Goal: Information Seeking & Learning: Learn about a topic

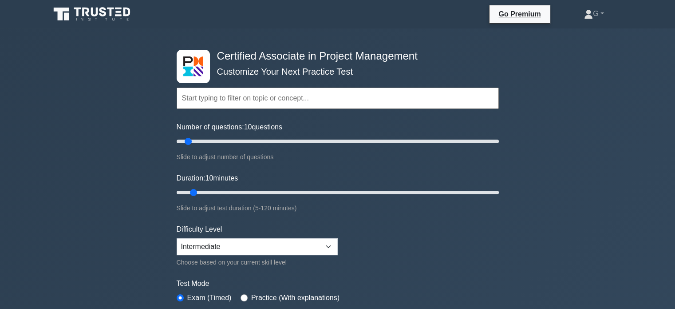
click at [86, 11] on icon at bounding box center [92, 14] width 85 height 17
click at [74, 12] on icon at bounding box center [92, 14] width 85 height 17
click at [76, 12] on icon at bounding box center [77, 12] width 7 height 9
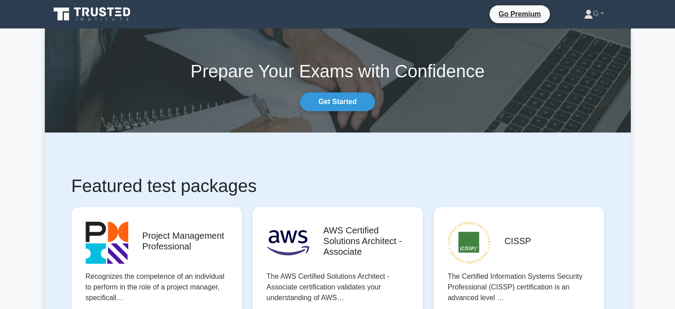
click at [236, 110] on div "Prepare Your Exams with Confidence Get Started" at bounding box center [338, 80] width 597 height 61
click at [59, 90] on div "Prepare Your Exams with Confidence Get Started" at bounding box center [338, 80] width 597 height 61
click at [69, 89] on div "Prepare Your Exams with Confidence Get Started" at bounding box center [338, 80] width 597 height 61
click at [53, 55] on div "Prepare Your Exams with Confidence Get Started" at bounding box center [338, 80] width 597 height 61
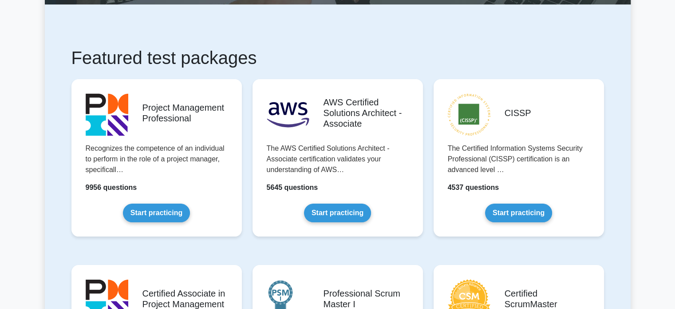
scroll to position [133, 0]
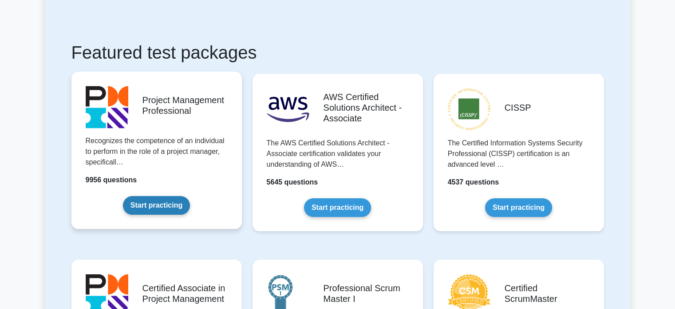
click at [156, 207] on link "Start practicing" at bounding box center [156, 205] width 67 height 19
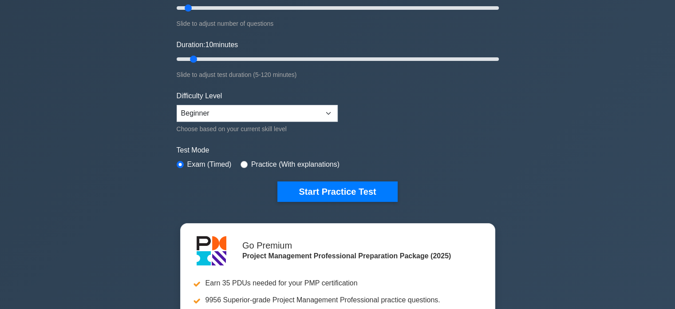
click at [42, 118] on div "Project Management Professional Customize Your Next Practice Test Topics Scope …" at bounding box center [337, 166] width 675 height 542
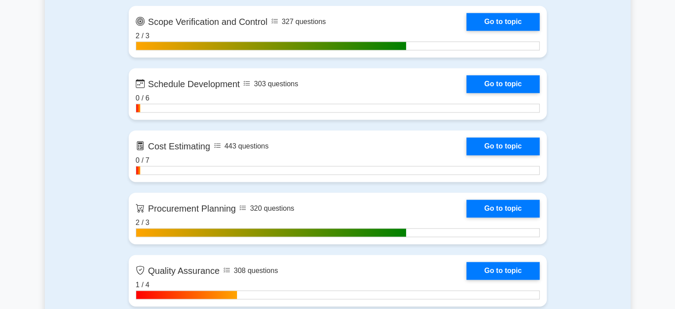
scroll to position [1394, 0]
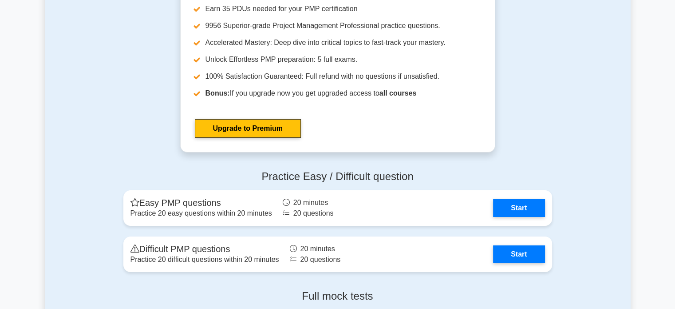
scroll to position [3329, 0]
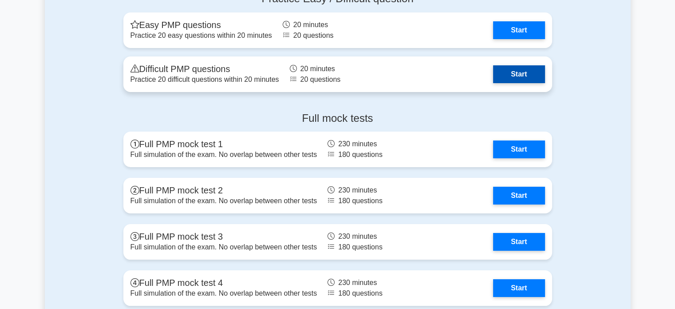
click at [526, 70] on link "Start" at bounding box center [518, 74] width 51 height 18
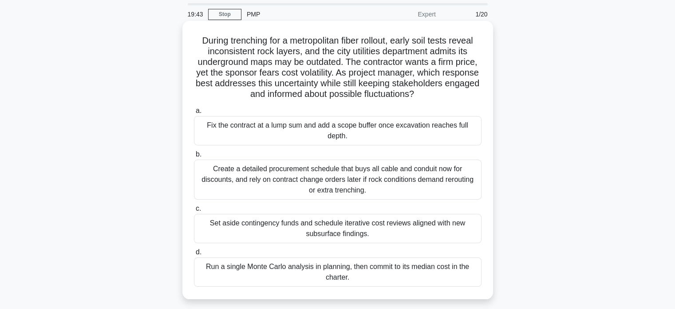
scroll to position [44, 0]
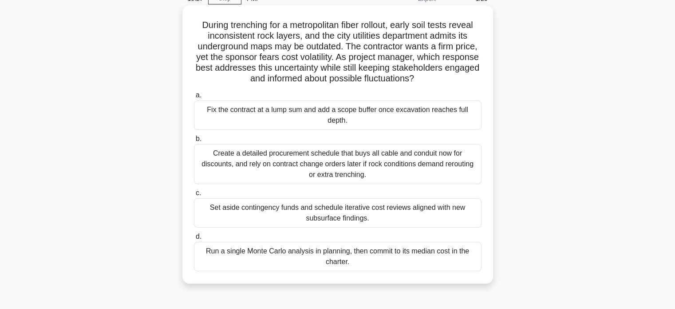
click at [261, 163] on div "Create a detailed procurement schedule that buys all cable and conduit now for …" at bounding box center [338, 164] width 288 height 40
click at [194, 142] on input "b. Create a detailed procurement schedule that buys all cable and conduit now f…" at bounding box center [194, 139] width 0 height 6
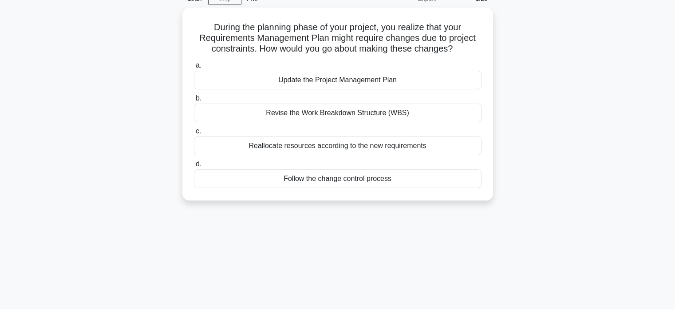
scroll to position [0, 0]
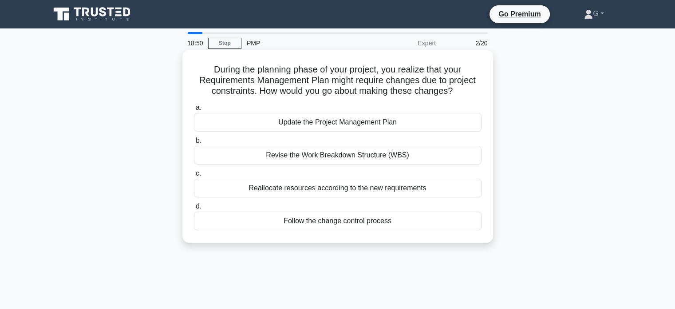
click at [275, 126] on div "Update the Project Management Plan" at bounding box center [338, 122] width 288 height 19
click at [194, 111] on input "a. Update the Project Management Plan" at bounding box center [194, 108] width 0 height 6
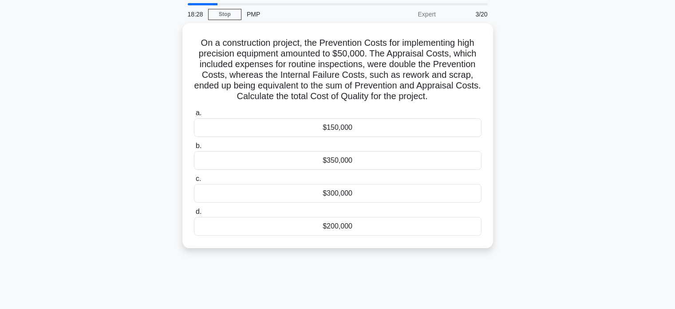
scroll to position [44, 0]
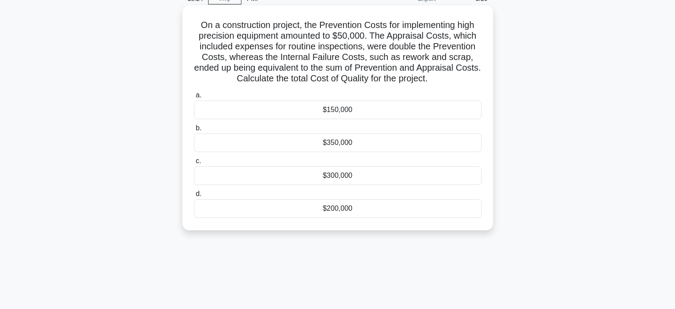
click at [303, 109] on div "$150,000" at bounding box center [338, 109] width 288 height 19
click at [194, 98] on input "a. $150,000" at bounding box center [194, 95] width 0 height 6
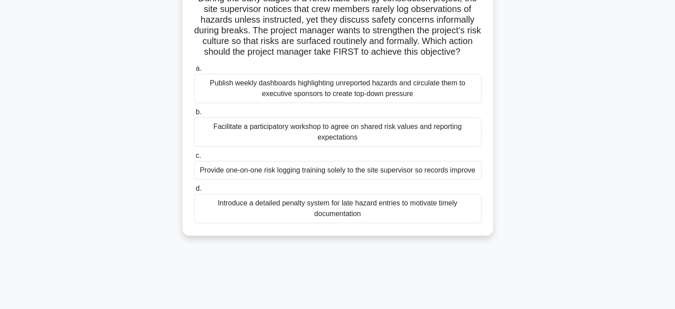
scroll to position [89, 0]
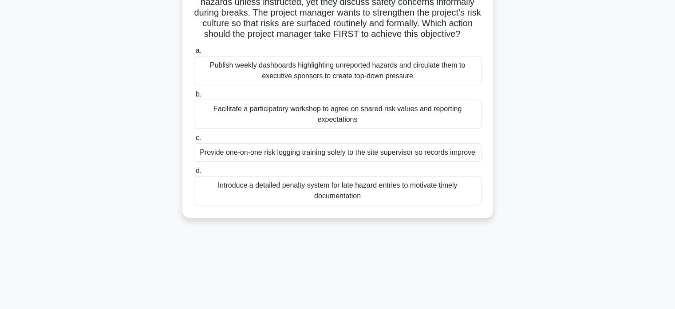
click at [255, 123] on div "Facilitate a participatory workshop to agree on shared risk values and reportin…" at bounding box center [338, 113] width 288 height 29
click at [194, 97] on input "b. Facilitate a participatory workshop to agree on shared risk values and repor…" at bounding box center [194, 94] width 0 height 6
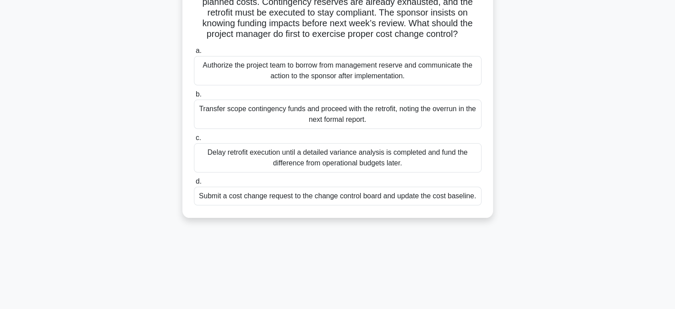
click at [368, 205] on div "Submit a cost change request to the change control board and update the cost ba…" at bounding box center [338, 195] width 288 height 19
click at [194, 184] on input "d. Submit a cost change request to the change control board and update the cost…" at bounding box center [194, 181] width 0 height 6
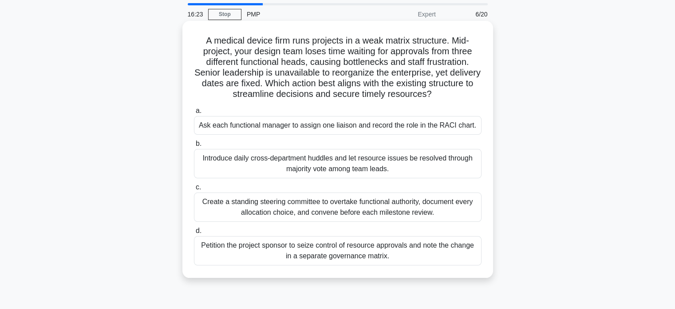
scroll to position [44, 0]
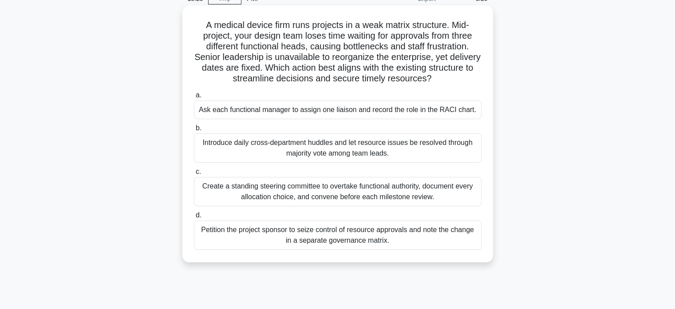
click at [344, 191] on div "Create a standing steering committee to overtake functional authority, document…" at bounding box center [338, 191] width 288 height 29
click at [194, 174] on input "c. Create a standing steering committee to overtake functional authority, docum…" at bounding box center [194, 172] width 0 height 6
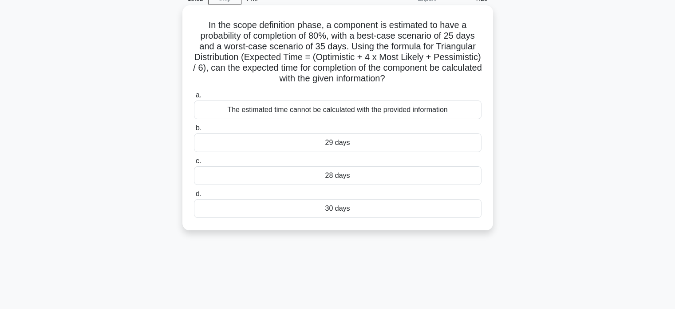
click at [336, 177] on div "28 days" at bounding box center [338, 175] width 288 height 19
click at [194, 164] on input "c. 28 days" at bounding box center [194, 161] width 0 height 6
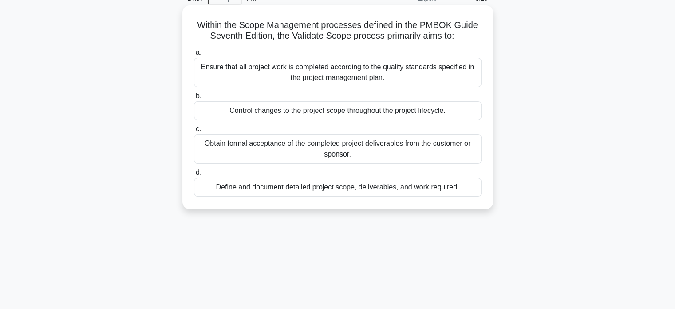
click at [335, 171] on label "d. Define and document detailed project scope, deliverables, and work required." at bounding box center [338, 181] width 288 height 29
click at [194, 171] on input "d. Define and document detailed project scope, deliverables, and work required." at bounding box center [194, 173] width 0 height 6
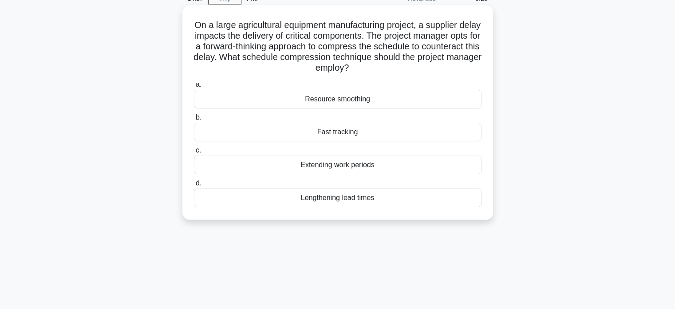
click at [353, 126] on div "Fast tracking" at bounding box center [338, 132] width 288 height 19
click at [194, 120] on input "b. Fast tracking" at bounding box center [194, 118] width 0 height 6
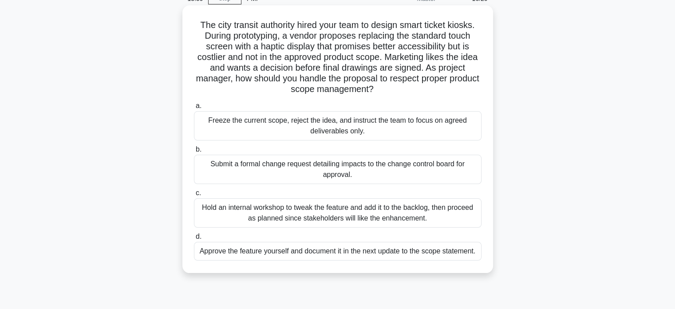
scroll to position [89, 0]
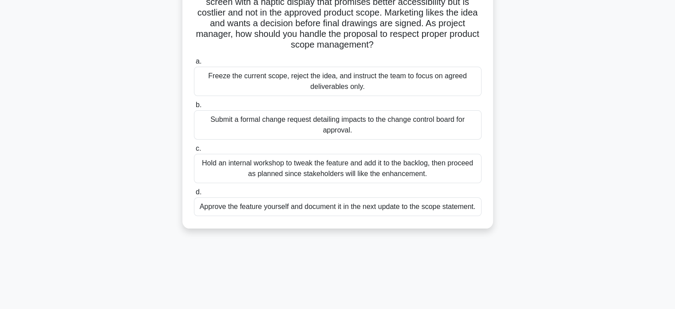
click at [325, 102] on label "b. Submit a formal change request detailing impacts to the change control board…" at bounding box center [338, 119] width 288 height 40
click at [194, 102] on input "b. Submit a formal change request detailing impacts to the change control board…" at bounding box center [194, 105] width 0 height 6
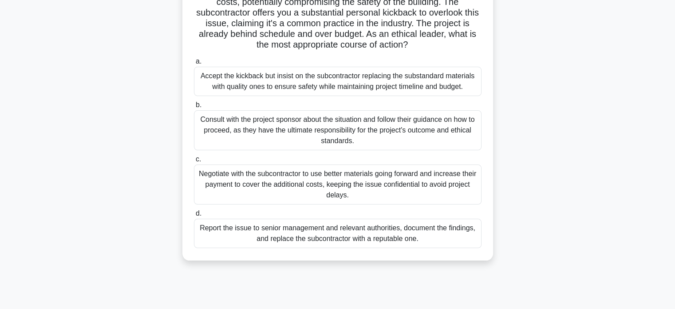
click at [341, 231] on div "Report the issue to senior management and relevant authorities, document the fi…" at bounding box center [338, 232] width 288 height 29
click at [194, 216] on input "d. Report the issue to senior management and relevant authorities, document the…" at bounding box center [194, 213] width 0 height 6
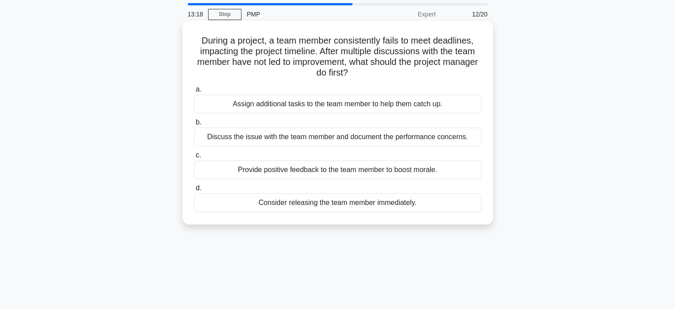
scroll to position [44, 0]
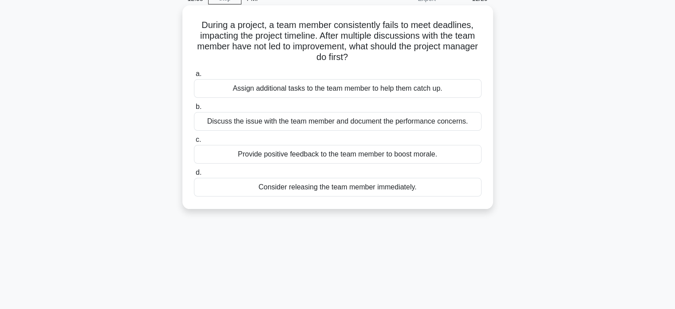
click at [294, 152] on div "Provide positive feedback to the team member to boost morale." at bounding box center [338, 154] width 288 height 19
click at [194, 142] on input "c. Provide positive feedback to the team member to boost morale." at bounding box center [194, 140] width 0 height 6
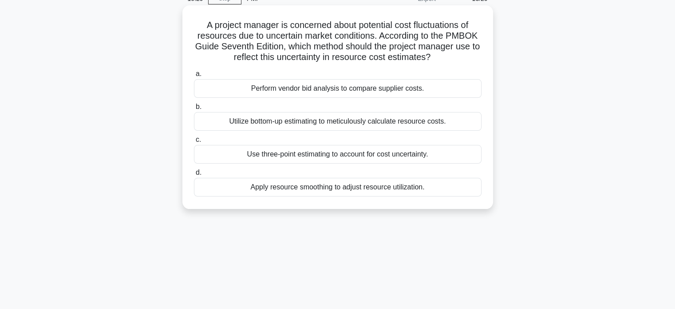
click at [295, 152] on div "Use three-point estimating to account for cost uncertainty." at bounding box center [338, 154] width 288 height 19
click at [194, 142] on input "c. Use three-point estimating to account for cost uncertainty." at bounding box center [194, 140] width 0 height 6
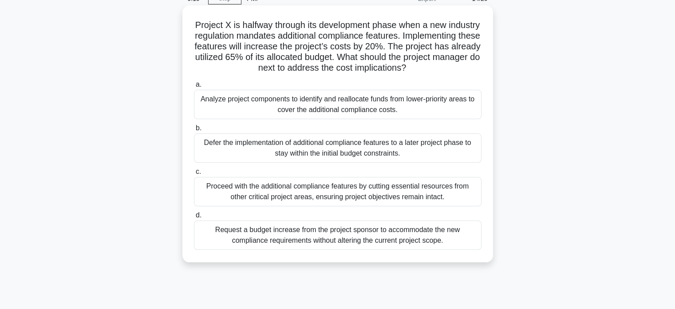
click at [293, 242] on div "Request a budget increase from the project sponsor to accommodate the new compl…" at bounding box center [338, 234] width 288 height 29
click at [194, 218] on input "d. Request a budget increase from the project sponsor to accommodate the new co…" at bounding box center [194, 215] width 0 height 6
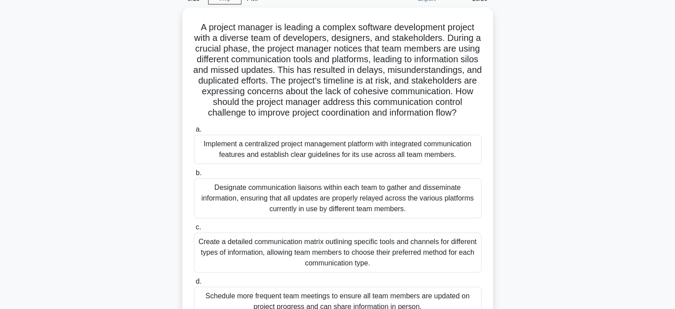
click at [145, 191] on div "A project manager is leading a complex software development project with a dive…" at bounding box center [338, 173] width 586 height 331
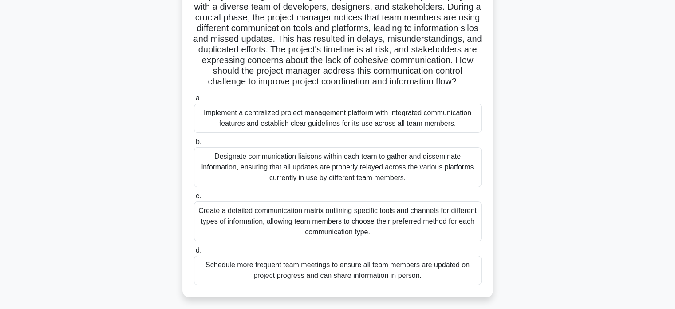
scroll to position [89, 0]
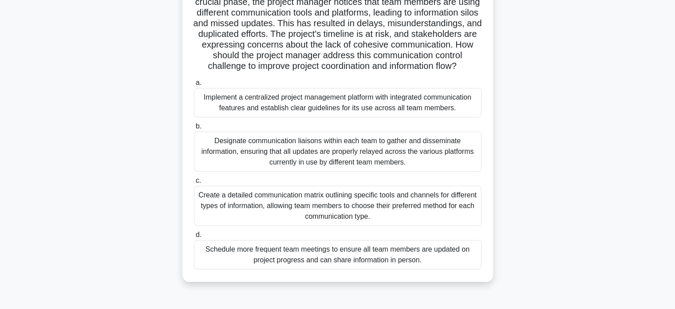
click at [291, 117] on div "Implement a centralized project management platform with integrated communicati…" at bounding box center [338, 102] width 288 height 29
click at [194, 86] on input "a. Implement a centralized project management platform with integrated communic…" at bounding box center [194, 83] width 0 height 6
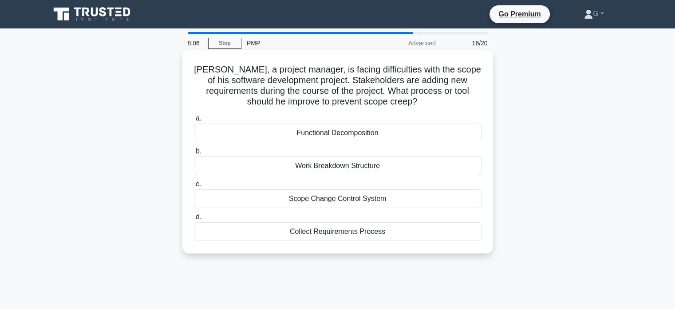
scroll to position [44, 0]
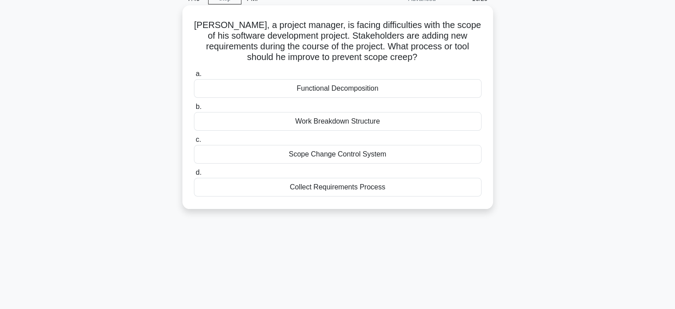
click at [306, 155] on div "Scope Change Control System" at bounding box center [338, 154] width 288 height 19
click at [194, 142] on input "c. Scope Change Control System" at bounding box center [194, 140] width 0 height 6
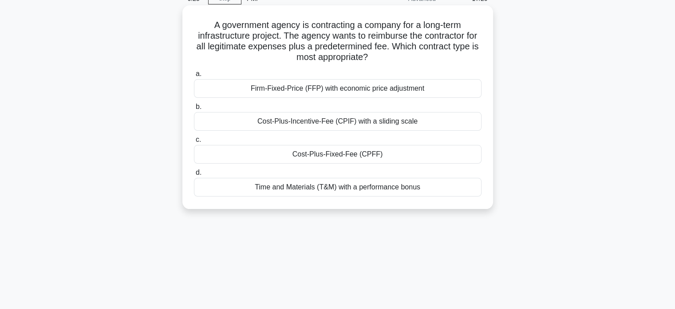
click at [310, 91] on div "Firm-Fixed-Price (FFP) with economic price adjustment" at bounding box center [338, 88] width 288 height 19
click at [194, 77] on input "a. Firm-Fixed-Price (FFP) with economic price adjustment" at bounding box center [194, 74] width 0 height 6
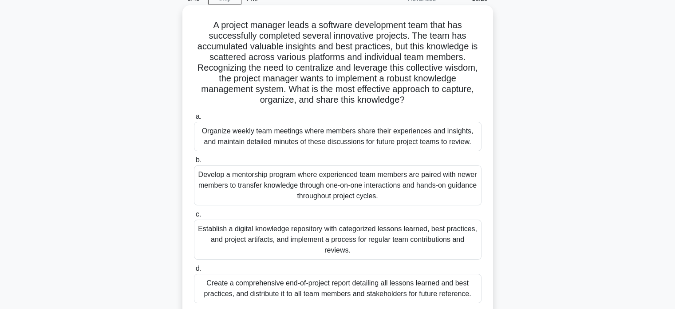
click at [330, 234] on div "Establish a digital knowledge repository with categorized lessons learned, best…" at bounding box center [338, 239] width 288 height 40
click at [194, 217] on input "c. Establish a digital knowledge repository with categorized lessons learned, b…" at bounding box center [194, 214] width 0 height 6
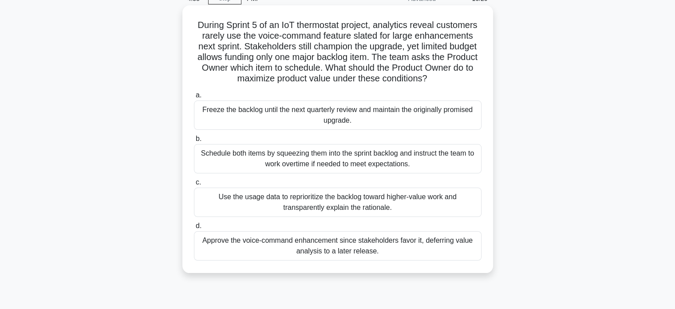
click at [371, 250] on div "Approve the voice-command enhancement since stakeholders favor it, deferring va…" at bounding box center [338, 245] width 288 height 29
click at [194, 229] on input "d. Approve the voice-command enhancement since stakeholders favor it, deferring…" at bounding box center [194, 226] width 0 height 6
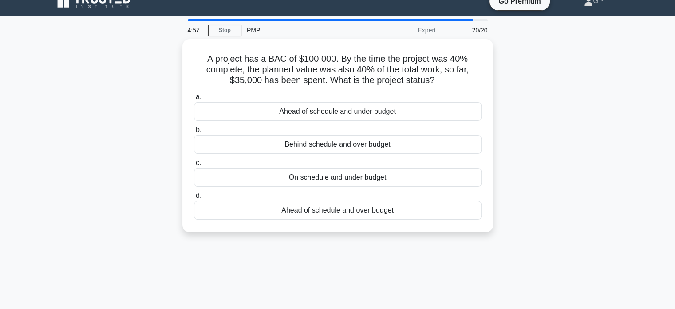
scroll to position [0, 0]
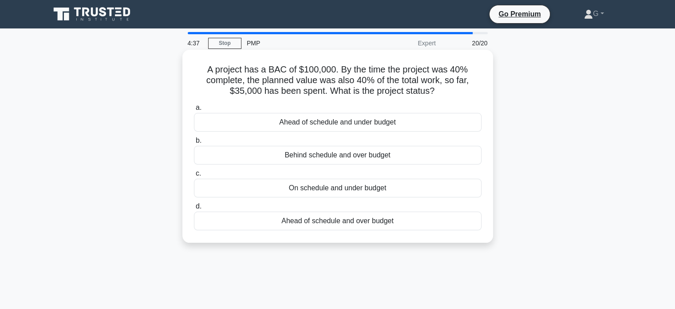
click at [368, 124] on div "Ahead of schedule and under budget" at bounding box center [338, 122] width 288 height 19
click at [194, 111] on input "a. Ahead of schedule and under budget" at bounding box center [194, 108] width 0 height 6
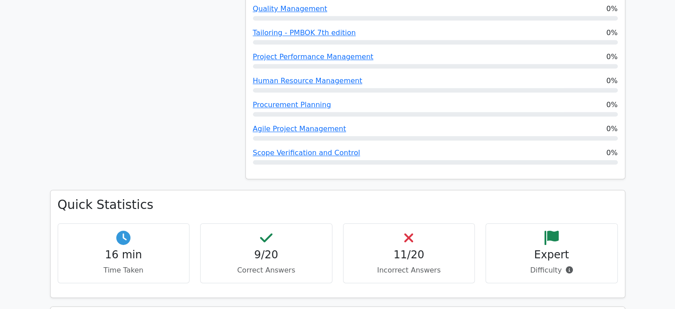
scroll to position [843, 0]
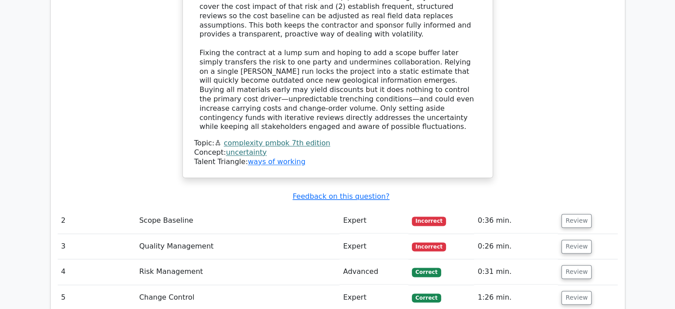
scroll to position [1376, 0]
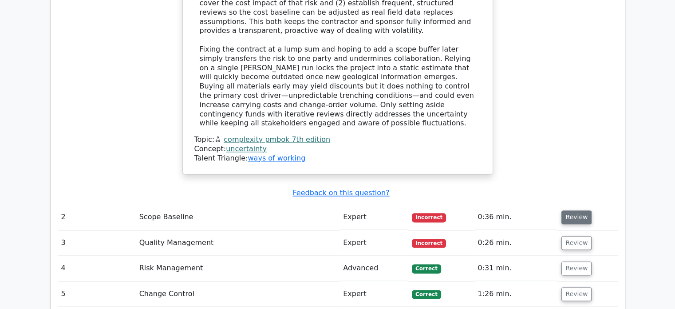
click at [584, 210] on button "Review" at bounding box center [577, 217] width 30 height 14
click at [575, 210] on button "Review" at bounding box center [577, 217] width 30 height 14
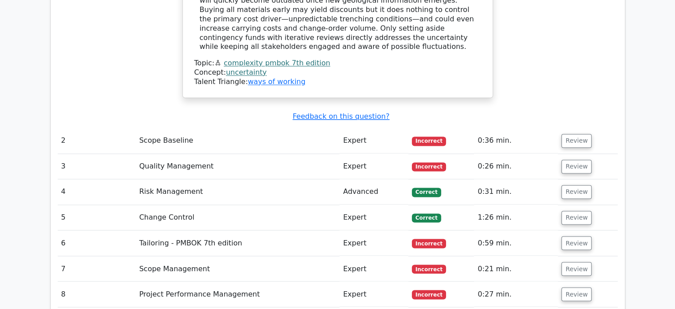
scroll to position [1465, 0]
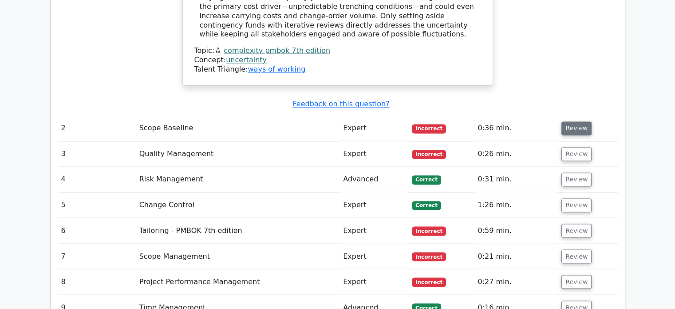
click at [571, 121] on button "Review" at bounding box center [577, 128] width 30 height 14
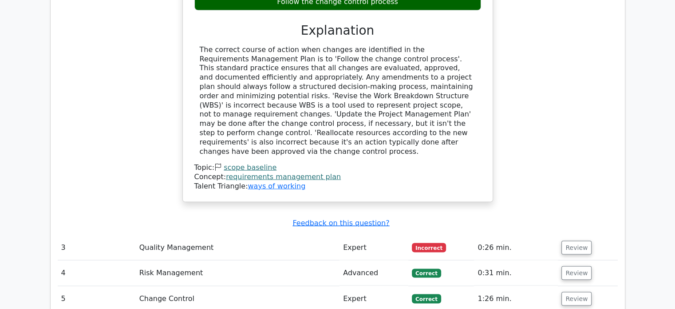
scroll to position [1776, 0]
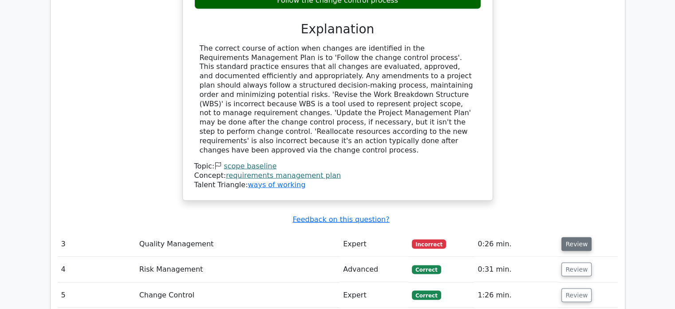
click at [575, 237] on button "Review" at bounding box center [577, 244] width 30 height 14
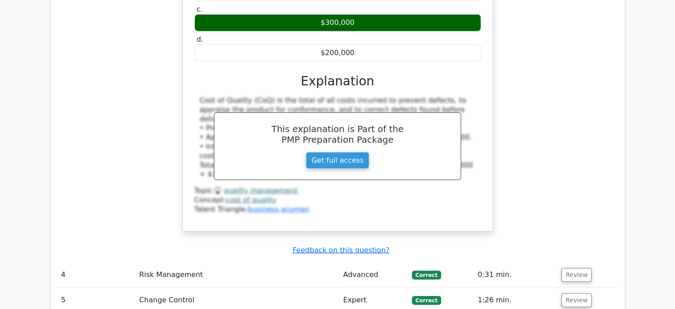
scroll to position [2220, 0]
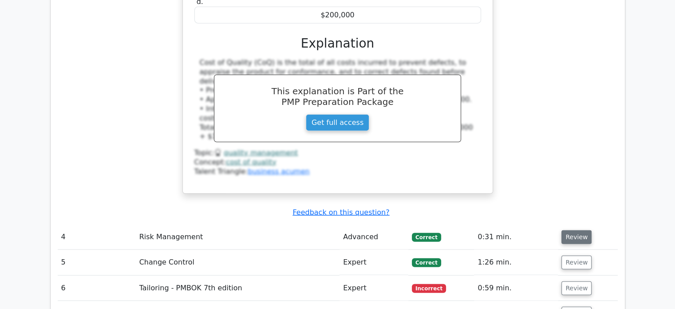
click at [570, 230] on button "Review" at bounding box center [577, 237] width 30 height 14
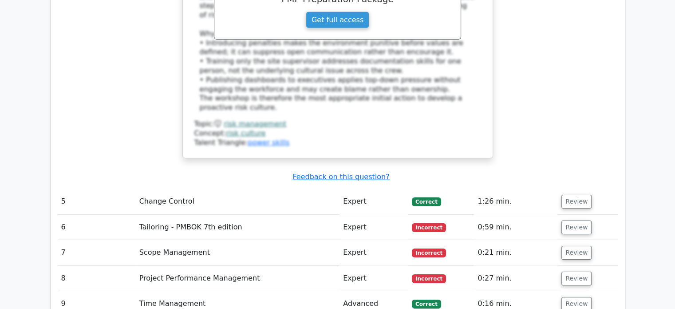
scroll to position [2797, 0]
click at [569, 194] on button "Review" at bounding box center [577, 201] width 30 height 14
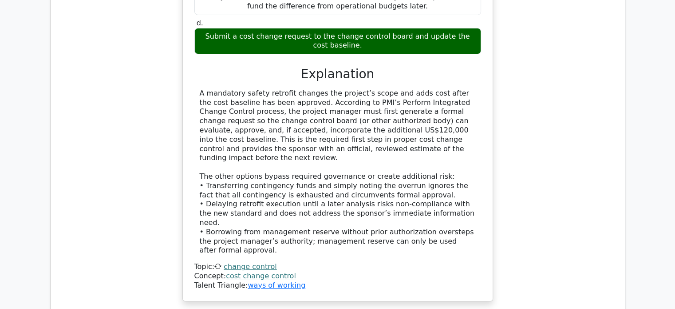
scroll to position [3240, 0]
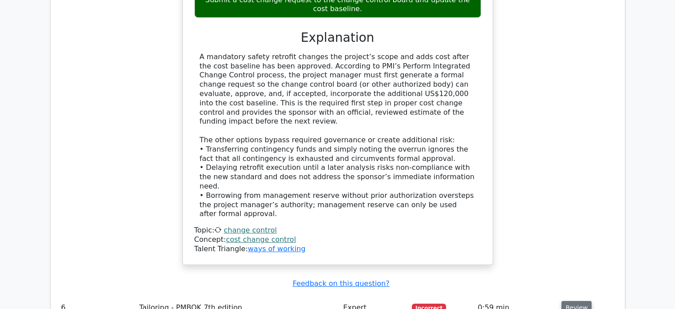
click at [571, 301] on button "Review" at bounding box center [577, 308] width 30 height 14
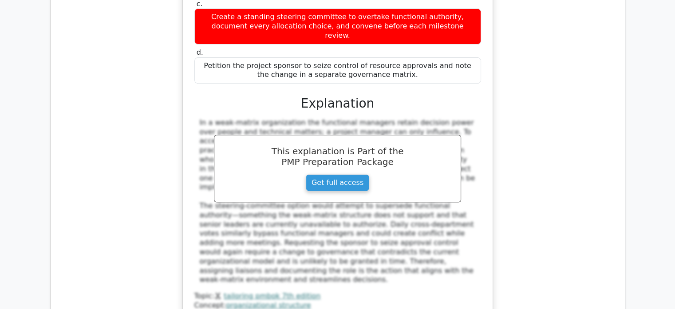
scroll to position [3818, 0]
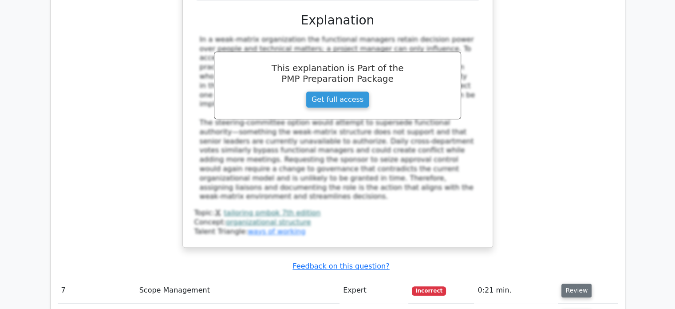
click at [570, 283] on button "Review" at bounding box center [577, 290] width 30 height 14
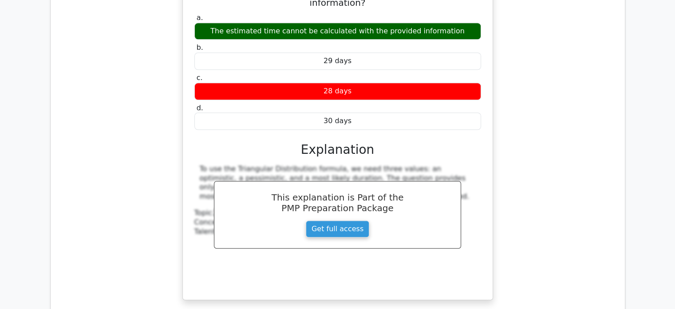
scroll to position [4261, 0]
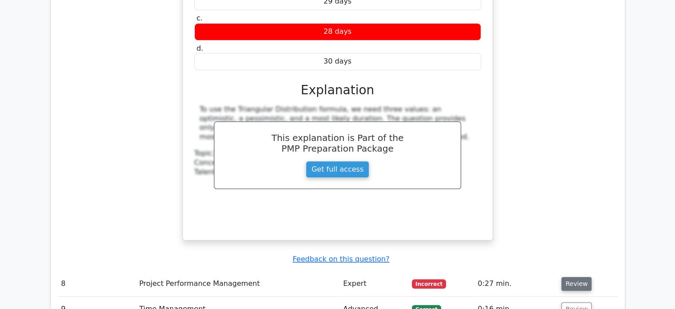
click at [570, 277] on button "Review" at bounding box center [577, 284] width 30 height 14
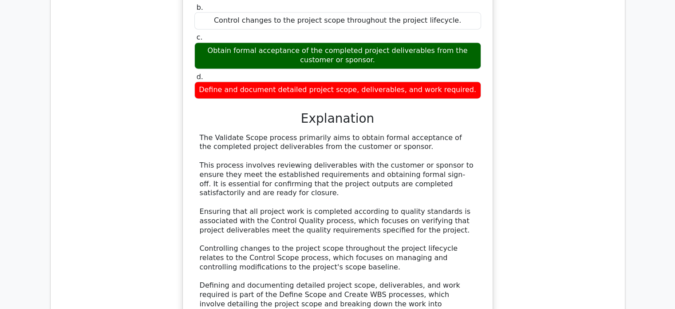
scroll to position [4705, 0]
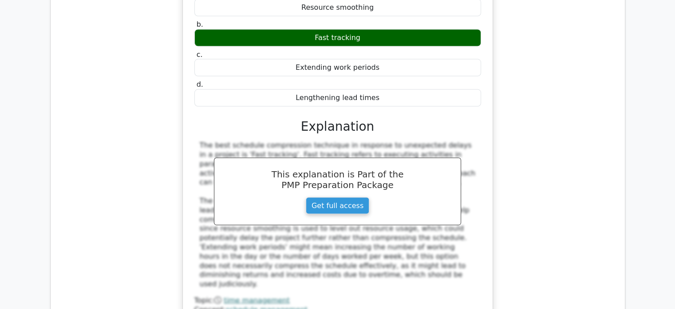
scroll to position [5149, 0]
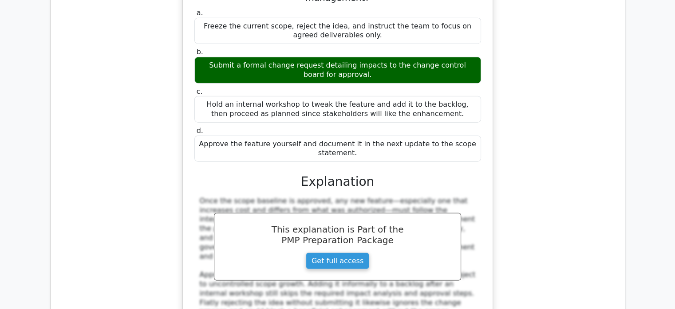
scroll to position [5638, 0]
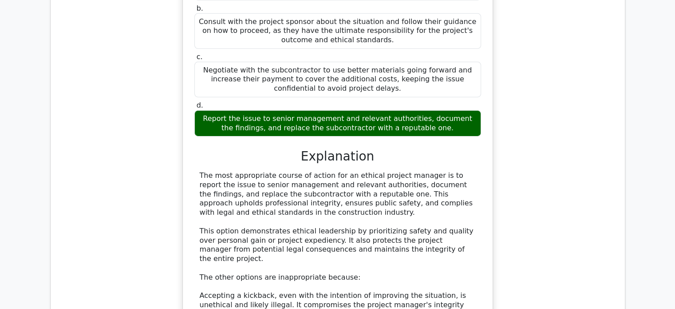
scroll to position [6303, 0]
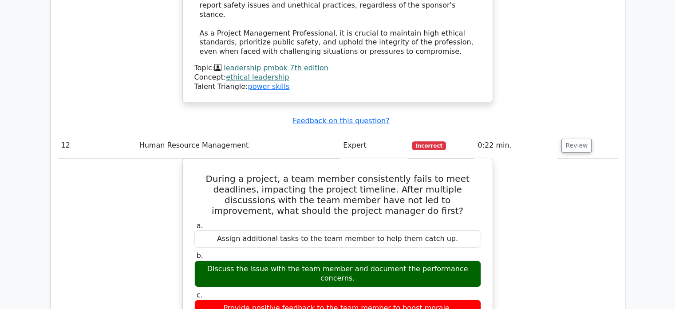
scroll to position [6703, 0]
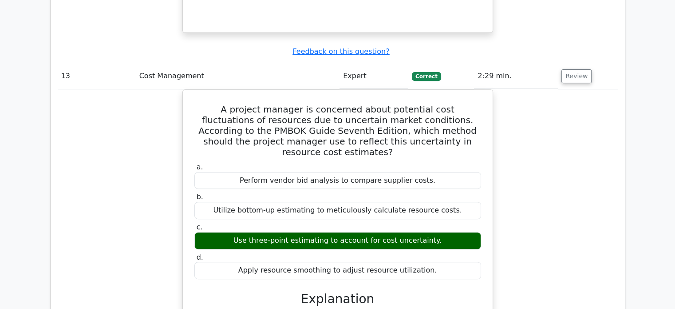
scroll to position [7147, 0]
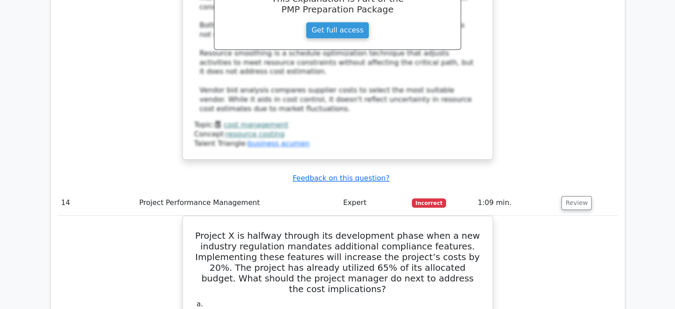
scroll to position [7546, 0]
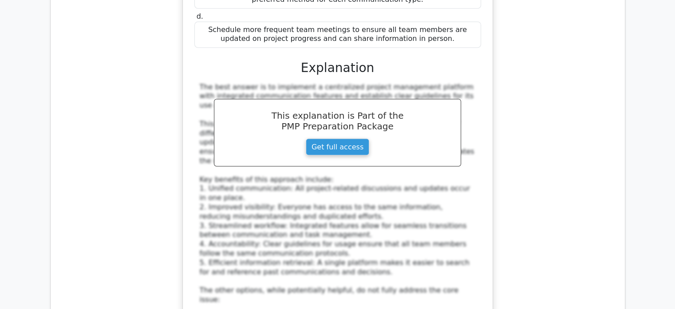
scroll to position [8390, 0]
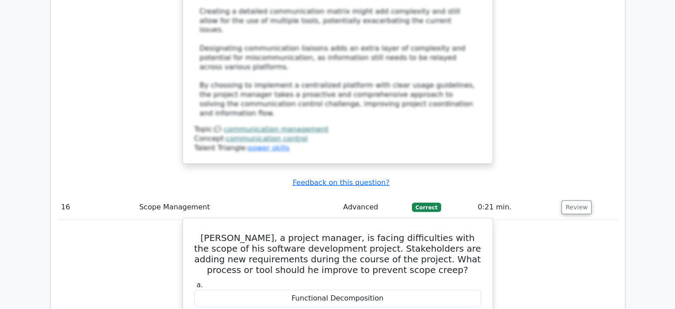
scroll to position [8834, 0]
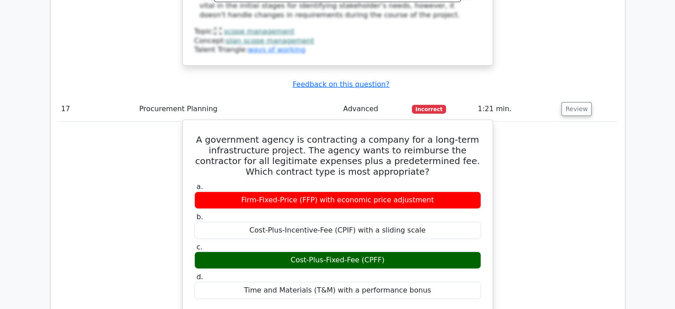
scroll to position [9278, 0]
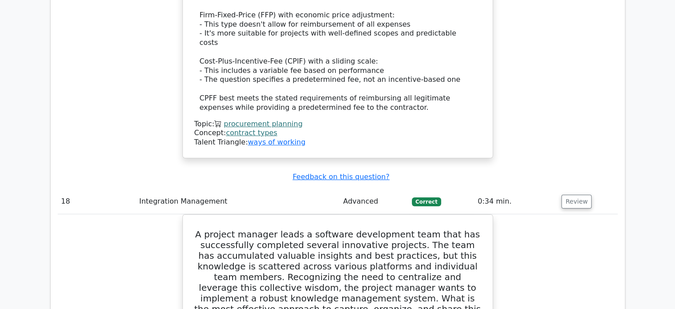
scroll to position [9988, 0]
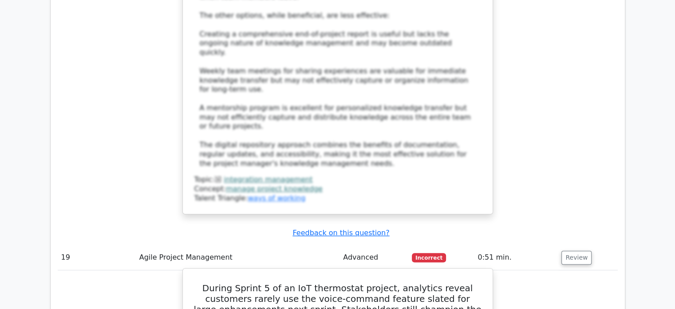
scroll to position [10521, 0]
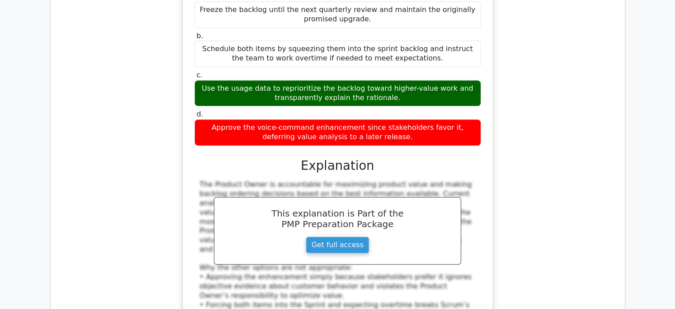
scroll to position [10920, 0]
